Goal: Find specific page/section: Find specific page/section

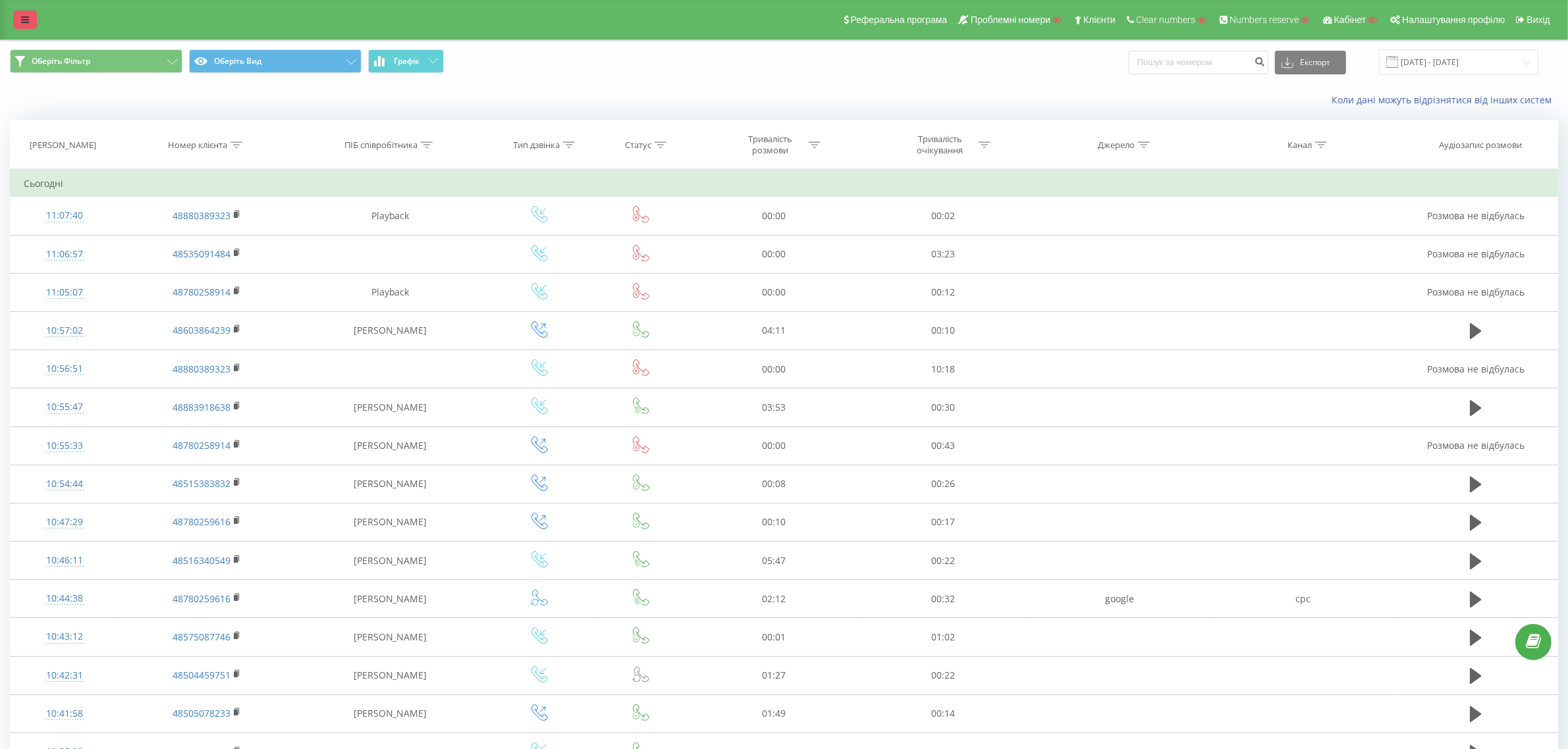
click at [33, 21] on link at bounding box center [25, 19] width 24 height 18
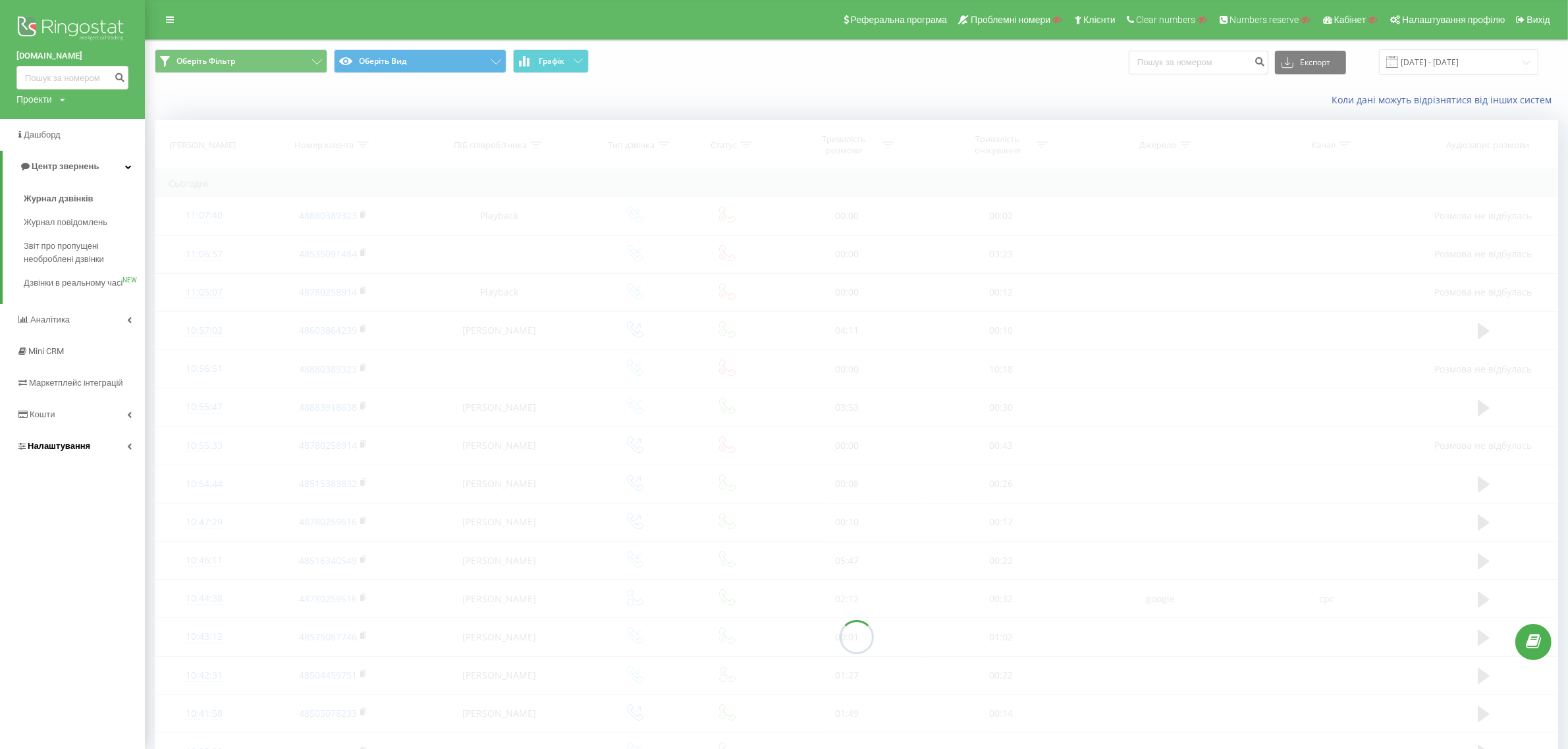
click at [78, 452] on link "Налаштування" at bounding box center [72, 447] width 145 height 32
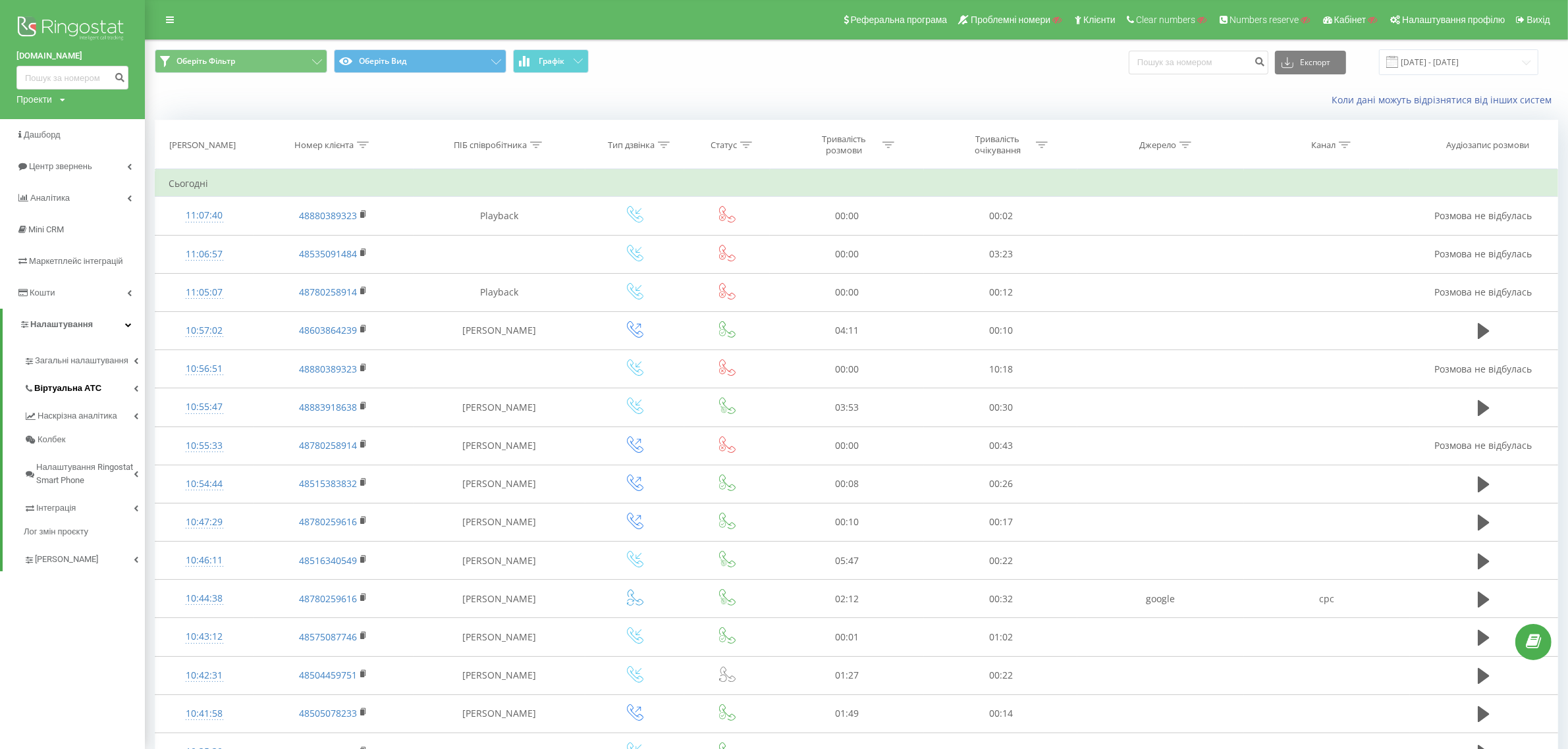
click at [73, 383] on span "Віртуальна АТС" at bounding box center [67, 388] width 67 height 13
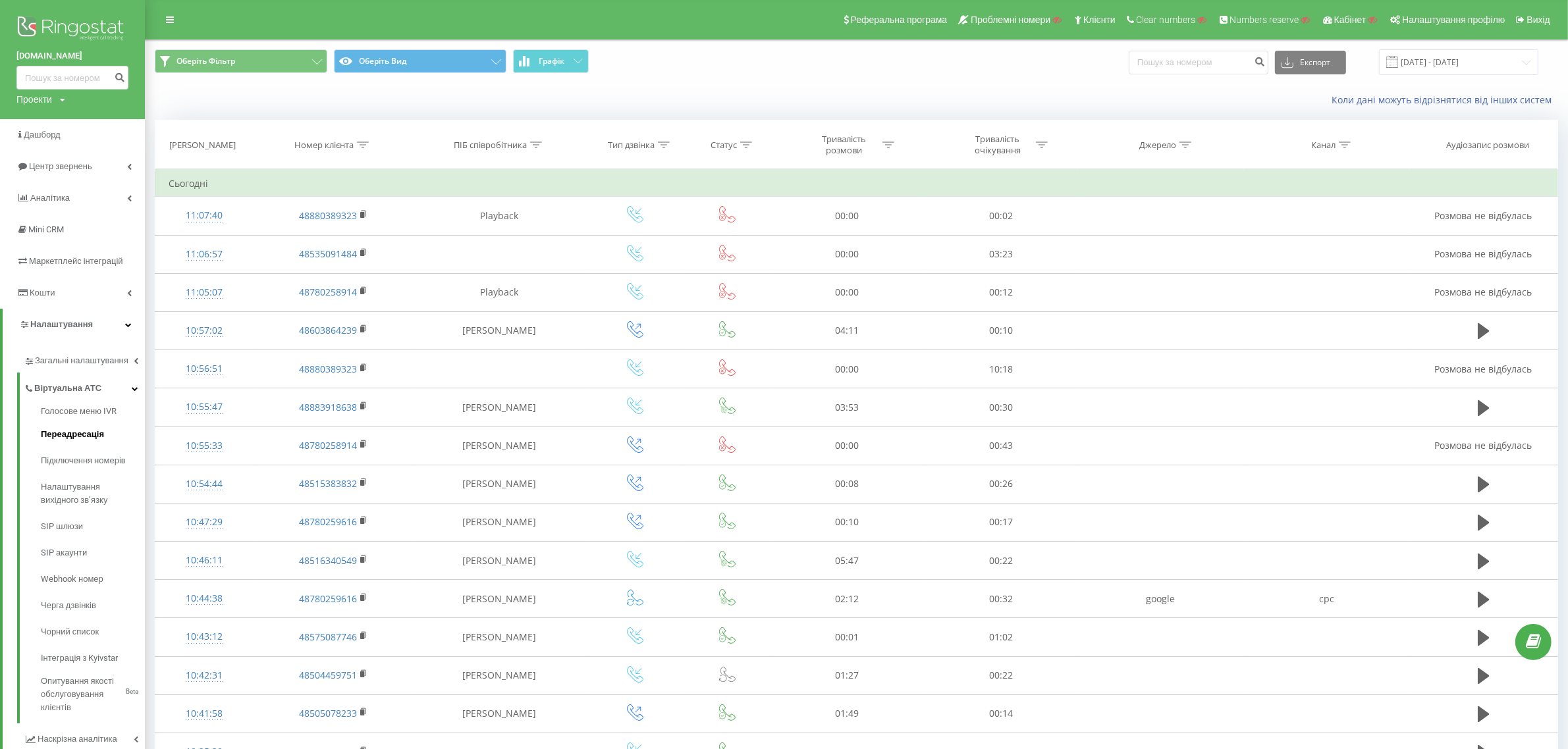
click at [87, 434] on span "Переадресація" at bounding box center [73, 435] width 63 height 13
